Goal: Find specific page/section: Find specific page/section

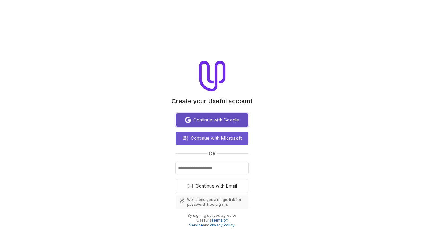
click at [218, 117] on span "Continue with Google" at bounding box center [217, 119] width 46 height 7
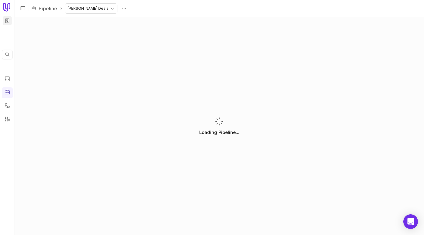
click at [8, 20] on html "Quick search... ⌘ K | Pipeline Tyler's Deals Loading Pipeline... Pipeline" at bounding box center [212, 117] width 424 height 235
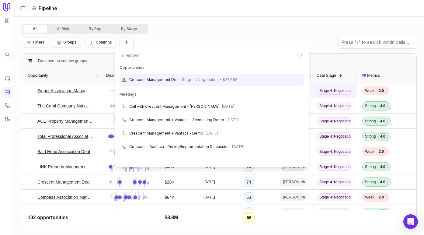
type input "crescent"
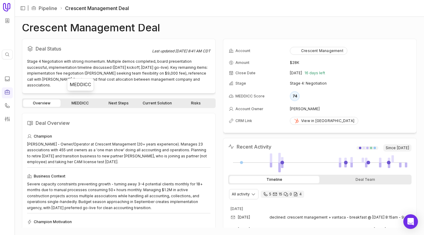
click at [85, 100] on link "MEDDICC" at bounding box center [80, 103] width 37 height 7
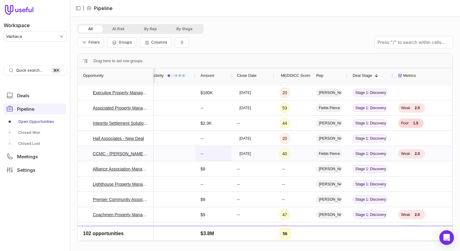
scroll to position [1410, 0]
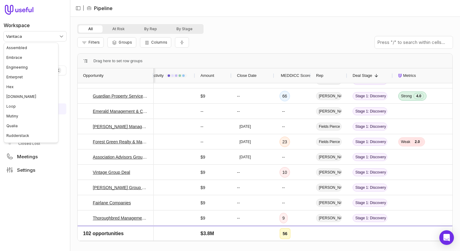
click at [24, 33] on html "Workspace Vantaca Quick search... ⌘ K Deals Pipeline Open Opportunities Closed …" at bounding box center [230, 125] width 460 height 251
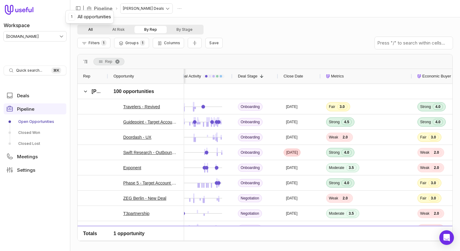
click at [92, 28] on button "All" at bounding box center [91, 29] width 24 height 7
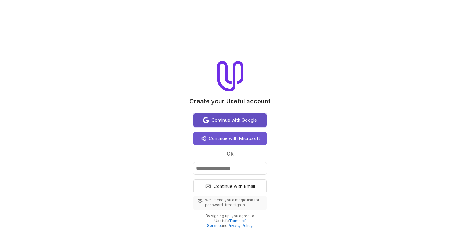
click at [228, 119] on span "Continue with Google" at bounding box center [235, 119] width 46 height 7
click at [222, 111] on div "Continue with Google Continue with Microsoft or Continue with Email We'll send …" at bounding box center [230, 169] width 73 height 117
click at [230, 122] on span "Continue with Google" at bounding box center [235, 119] width 46 height 7
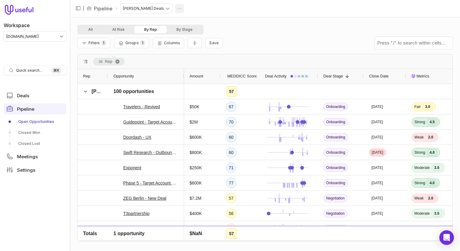
click at [161, 9] on html "Workspace [DOMAIN_NAME] Quick search... ⌘ K Deals Pipeline Open Opportunities C…" at bounding box center [230, 125] width 460 height 251
click at [159, 23] on div "Delete" at bounding box center [153, 20] width 28 height 12
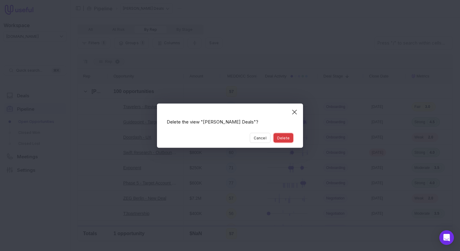
click at [286, 137] on button "Delete" at bounding box center [284, 137] width 20 height 9
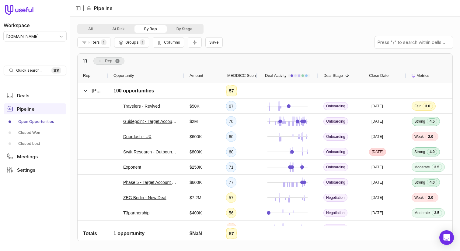
click at [236, 31] on div "All At Risk By Rep By Stage" at bounding box center [265, 29] width 376 height 10
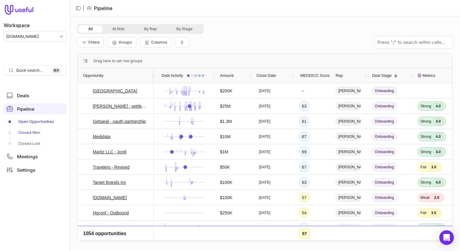
click at [32, 132] on link "Closed Won" at bounding box center [35, 133] width 63 height 10
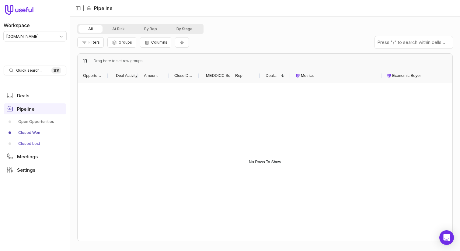
click at [29, 142] on link "Closed Lost" at bounding box center [35, 144] width 63 height 10
click at [37, 124] on link "Open Opportunities" at bounding box center [35, 122] width 63 height 10
click at [33, 134] on link "Closed Won" at bounding box center [35, 133] width 63 height 10
click at [31, 120] on link "Open Opportunities" at bounding box center [35, 122] width 63 height 10
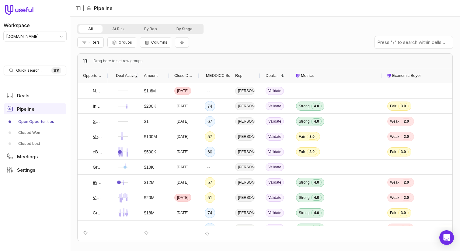
click at [106, 75] on div "Opportunity" at bounding box center [93, 75] width 30 height 15
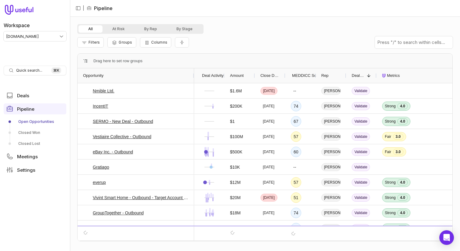
drag, startPoint x: 107, startPoint y: 75, endPoint x: 193, endPoint y: 76, distance: 86.5
click at [193, 76] on div at bounding box center [194, 75] width 2 height 15
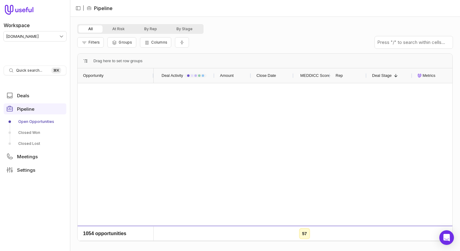
scroll to position [2105, 0]
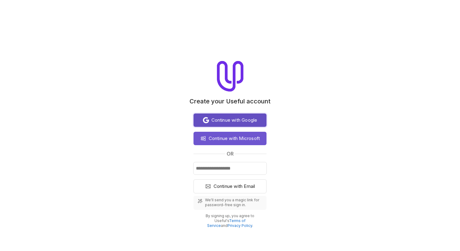
click at [217, 121] on span "Continue with Google" at bounding box center [235, 119] width 46 height 7
click at [239, 120] on span "Continue with Google" at bounding box center [235, 119] width 46 height 7
click at [212, 113] on div "Continue with Google Continue with Microsoft or Continue with Email We'll send …" at bounding box center [230, 169] width 73 height 117
click at [215, 118] on span "Continue with Google" at bounding box center [235, 119] width 46 height 7
click at [254, 124] on button "Continue with Google" at bounding box center [230, 119] width 73 height 13
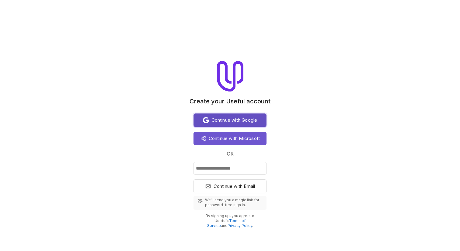
click at [235, 121] on span "Continue with Google" at bounding box center [235, 119] width 46 height 7
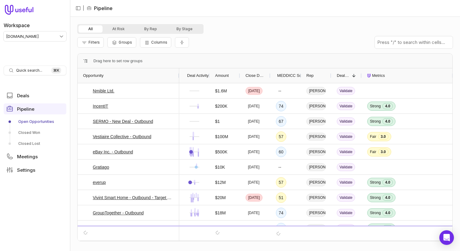
drag, startPoint x: 106, startPoint y: 74, endPoint x: 177, endPoint y: 74, distance: 71.2
click at [177, 74] on div "Opportunity" at bounding box center [129, 75] width 102 height 15
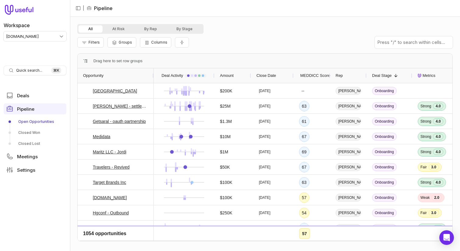
drag, startPoint x: 37, startPoint y: 30, endPoint x: 37, endPoint y: 35, distance: 4.6
click at [37, 30] on div "Workspace tremendous.com" at bounding box center [35, 29] width 63 height 24
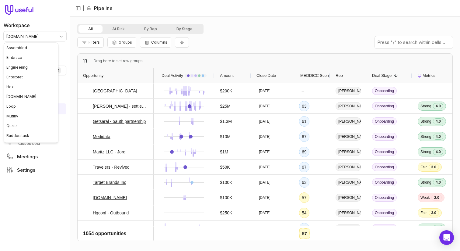
click at [37, 38] on html "Workspace tremendous.com Quick search... ⌘ K Deals Pipeline Open Opportunities …" at bounding box center [230, 125] width 460 height 251
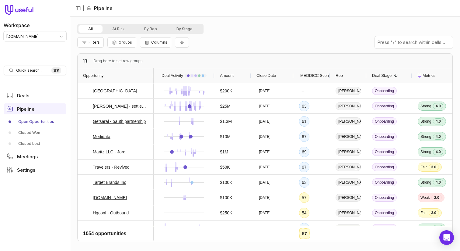
click at [52, 35] on html "Workspace tremendous.com Quick search... ⌘ K Deals Pipeline Open Opportunities …" at bounding box center [230, 125] width 460 height 251
click at [38, 37] on html "Workspace tremendous.com Quick search... ⌘ K Deals Pipeline Open Opportunities …" at bounding box center [230, 125] width 460 height 251
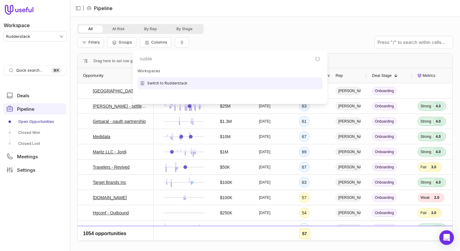
type input "rudder"
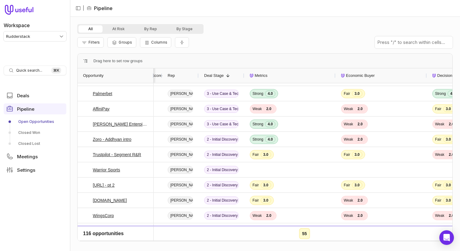
scroll to position [313, 0]
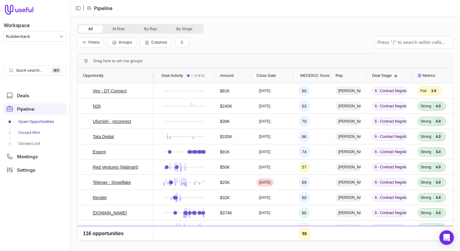
click at [22, 131] on link "Closed Won" at bounding box center [35, 133] width 63 height 10
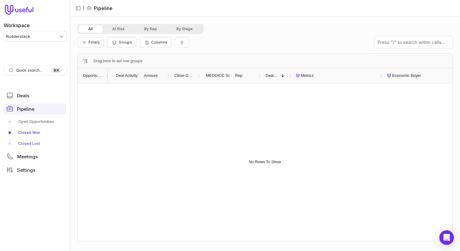
click at [29, 144] on link "Closed Lost" at bounding box center [35, 144] width 63 height 10
click at [43, 119] on link "Open Opportunities" at bounding box center [35, 122] width 63 height 10
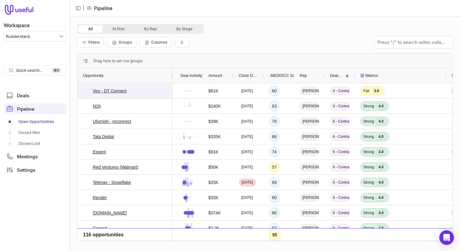
drag, startPoint x: 107, startPoint y: 75, endPoint x: 159, endPoint y: 83, distance: 52.7
click at [159, 83] on div "Opportunity Deal Activity Amount Close Date MEDDICC Score Rep 1 60" at bounding box center [265, 154] width 375 height 172
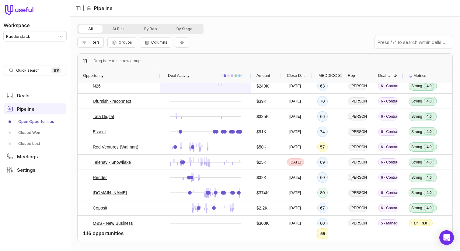
drag, startPoint x: 190, startPoint y: 74, endPoint x: 246, endPoint y: 84, distance: 57.3
click at [247, 84] on div "Opportunity Deal Activity Amount Close Date MEDDICC Score Rep 1 71" at bounding box center [265, 154] width 375 height 172
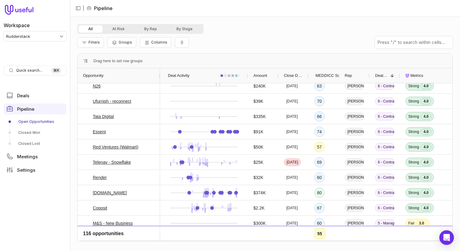
click at [307, 73] on div at bounding box center [308, 75] width 2 height 15
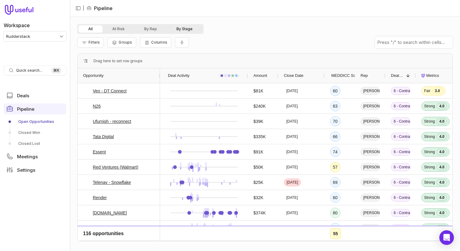
click at [192, 29] on button "By Stage" at bounding box center [185, 28] width 36 height 7
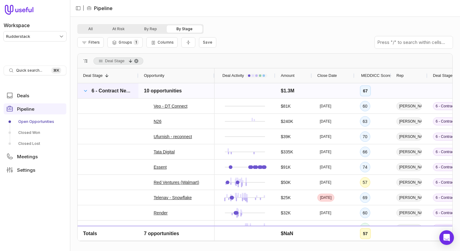
click at [83, 90] on span at bounding box center [85, 90] width 5 height 5
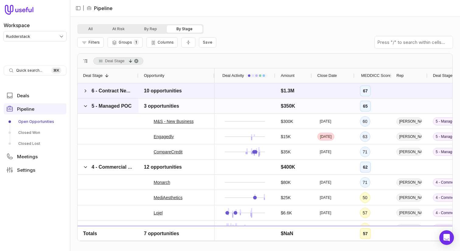
click at [93, 103] on span "5 - Managed POC" at bounding box center [112, 105] width 40 height 5
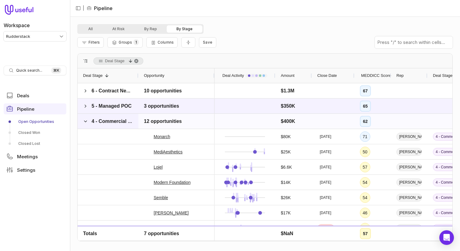
click at [103, 124] on span "4 - Commercial & Product Validation" at bounding box center [112, 121] width 41 height 7
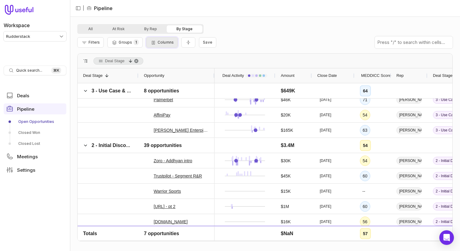
click at [156, 45] on button "Columns" at bounding box center [161, 42] width 31 height 10
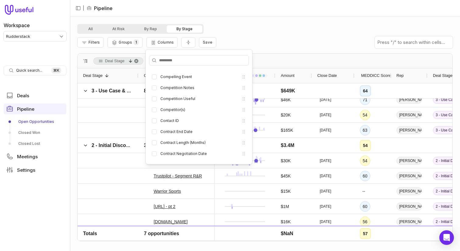
scroll to position [574, 0]
click at [174, 124] on li "Contraction Amount" at bounding box center [198, 120] width 99 height 10
click at [174, 121] on label "Contraction Amount" at bounding box center [177, 119] width 35 height 5
click at [157, 121] on button "Contraction Amount" at bounding box center [154, 119] width 5 height 5
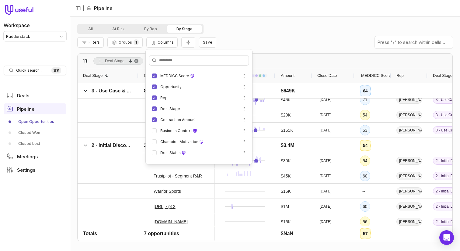
click at [256, 32] on div "All At Risk By Rep By Stage" at bounding box center [265, 29] width 376 height 10
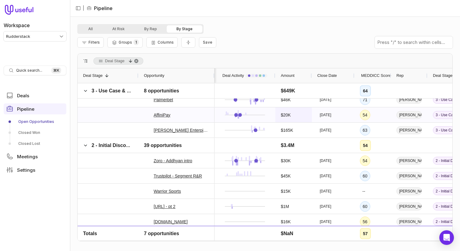
scroll to position [0, 34]
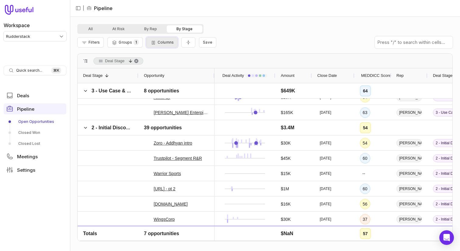
click at [158, 44] on span "Columns" at bounding box center [166, 42] width 16 height 5
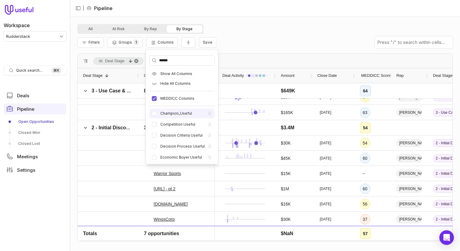
type input "******"
click at [179, 114] on label "Champion_Useful" at bounding box center [176, 113] width 32 height 5
click at [157, 114] on button "Champion_Useful" at bounding box center [154, 113] width 5 height 5
click at [258, 24] on div "All At Risk By Rep By Stage" at bounding box center [265, 29] width 376 height 10
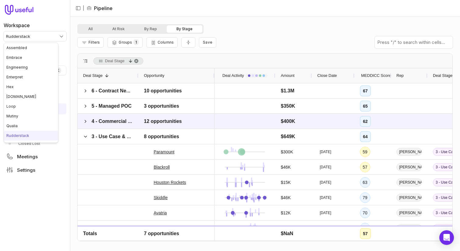
click at [54, 38] on html "Workspace Rudderstack Quick search... ⌘ K Deals Pipeline Open Opportunities Clo…" at bounding box center [230, 125] width 460 height 251
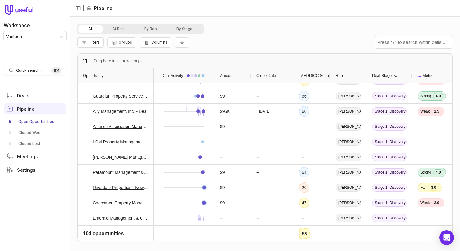
click at [54, 36] on html "Workspace Vantaca Quick search... ⌘ K Deals Pipeline Open Opportunities Closed …" at bounding box center [230, 125] width 460 height 251
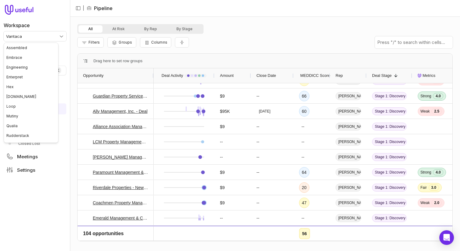
scroll to position [47, 0]
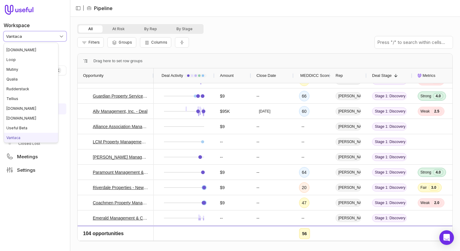
click at [208, 93] on html "Workspace Vantaca Quick search... ⌘ K Deals Pipeline Open Opportunities Closed …" at bounding box center [230, 125] width 460 height 251
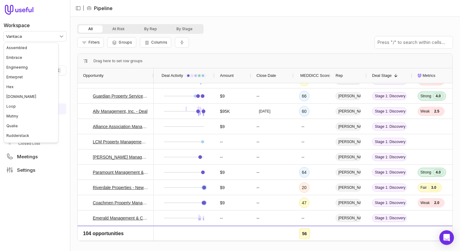
click at [40, 34] on html "Workspace Vantaca Quick search... ⌘ K Deals Pipeline Open Opportunities Closed …" at bounding box center [230, 125] width 460 height 251
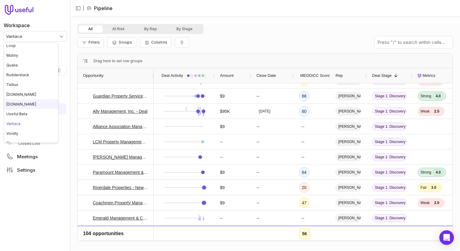
scroll to position [63, 0]
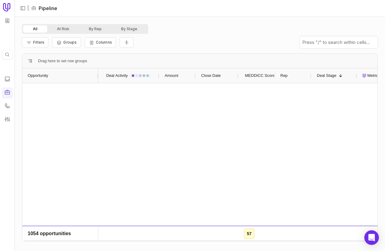
scroll to position [1588, 0]
